Goal: Find specific page/section: Find specific page/section

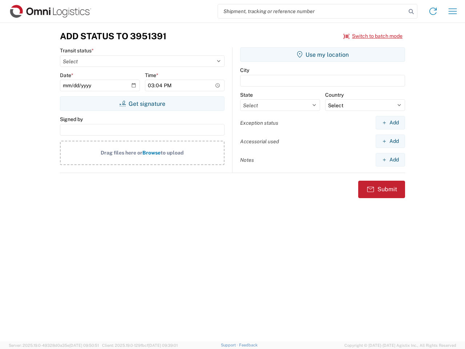
click at [312, 11] on input "search" at bounding box center [312, 11] width 188 height 14
click at [412, 12] on icon at bounding box center [411, 12] width 10 height 10
click at [433, 11] on icon at bounding box center [434, 11] width 12 height 12
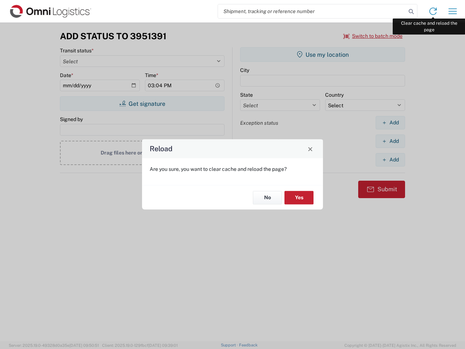
click at [453, 11] on div "Reload Are you sure, you want to clear cache and reload the page? No Yes" at bounding box center [232, 174] width 465 height 349
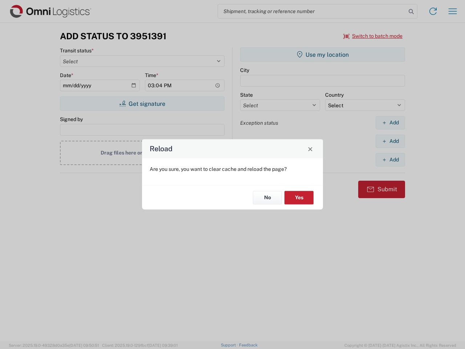
click at [373, 36] on div "Reload Are you sure, you want to clear cache and reload the page? No Yes" at bounding box center [232, 174] width 465 height 349
click at [142, 104] on div "Reload Are you sure, you want to clear cache and reload the page? No Yes" at bounding box center [232, 174] width 465 height 349
click at [323, 55] on div "Reload Are you sure, you want to clear cache and reload the page? No Yes" at bounding box center [232, 174] width 465 height 349
click at [390, 123] on div "Reload Are you sure, you want to clear cache and reload the page? No Yes" at bounding box center [232, 174] width 465 height 349
click at [390, 141] on div "Reload Are you sure, you want to clear cache and reload the page? No Yes" at bounding box center [232, 174] width 465 height 349
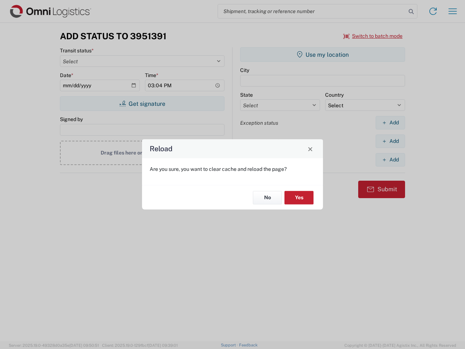
click at [390, 160] on div "Reload Are you sure, you want to clear cache and reload the page? No Yes" at bounding box center [232, 174] width 465 height 349
